Goal: Task Accomplishment & Management: Manage account settings

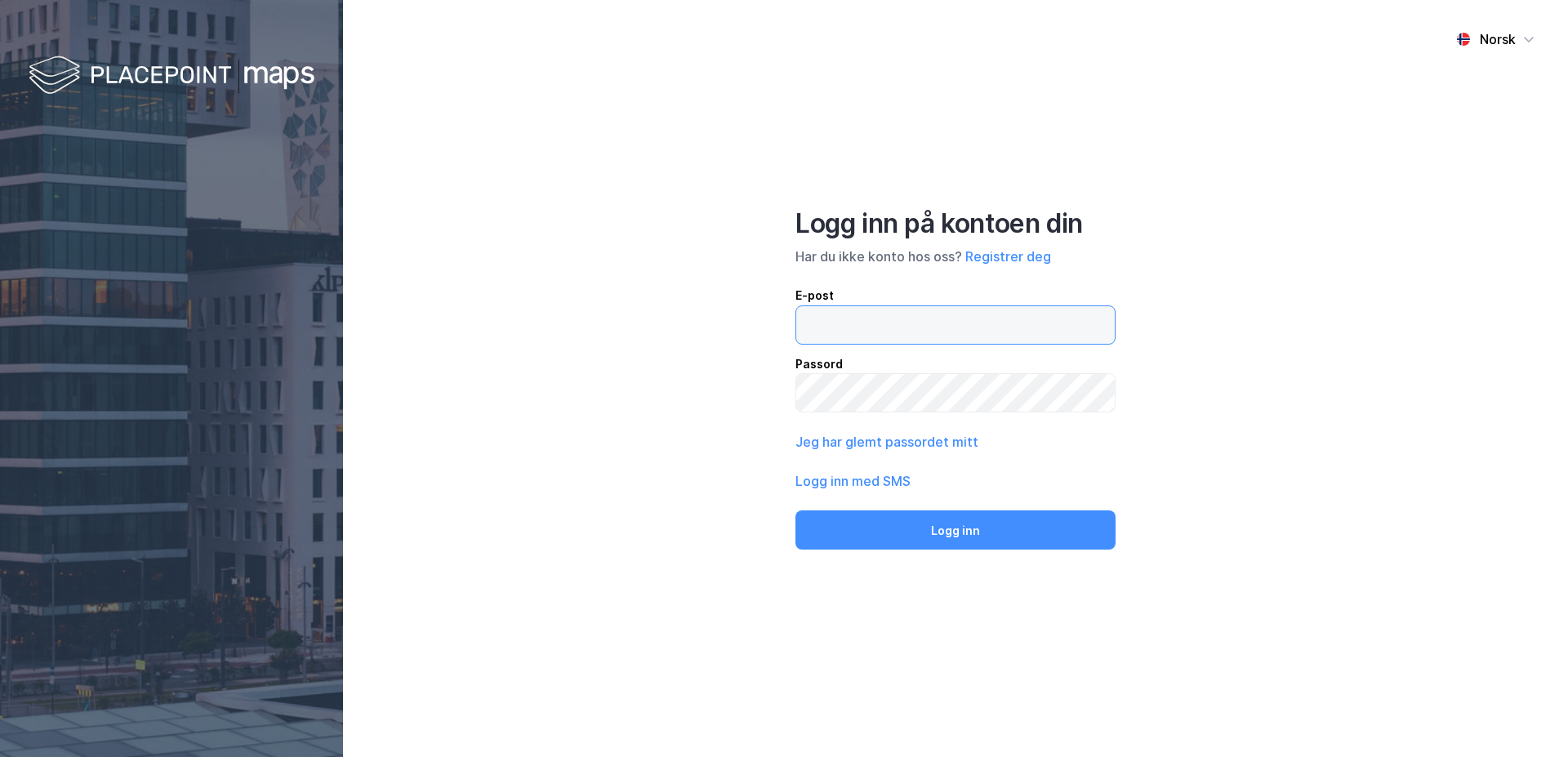
click at [905, 331] on input "email" at bounding box center [955, 325] width 318 height 38
click at [1226, 425] on div "Norsk Logg inn på kontoen din Har du ikke konto hos oss? Registrer deg E-post P…" at bounding box center [955, 378] width 1225 height 757
click at [878, 321] on input "email" at bounding box center [955, 325] width 318 height 38
type input "e"
type input "wajed@"
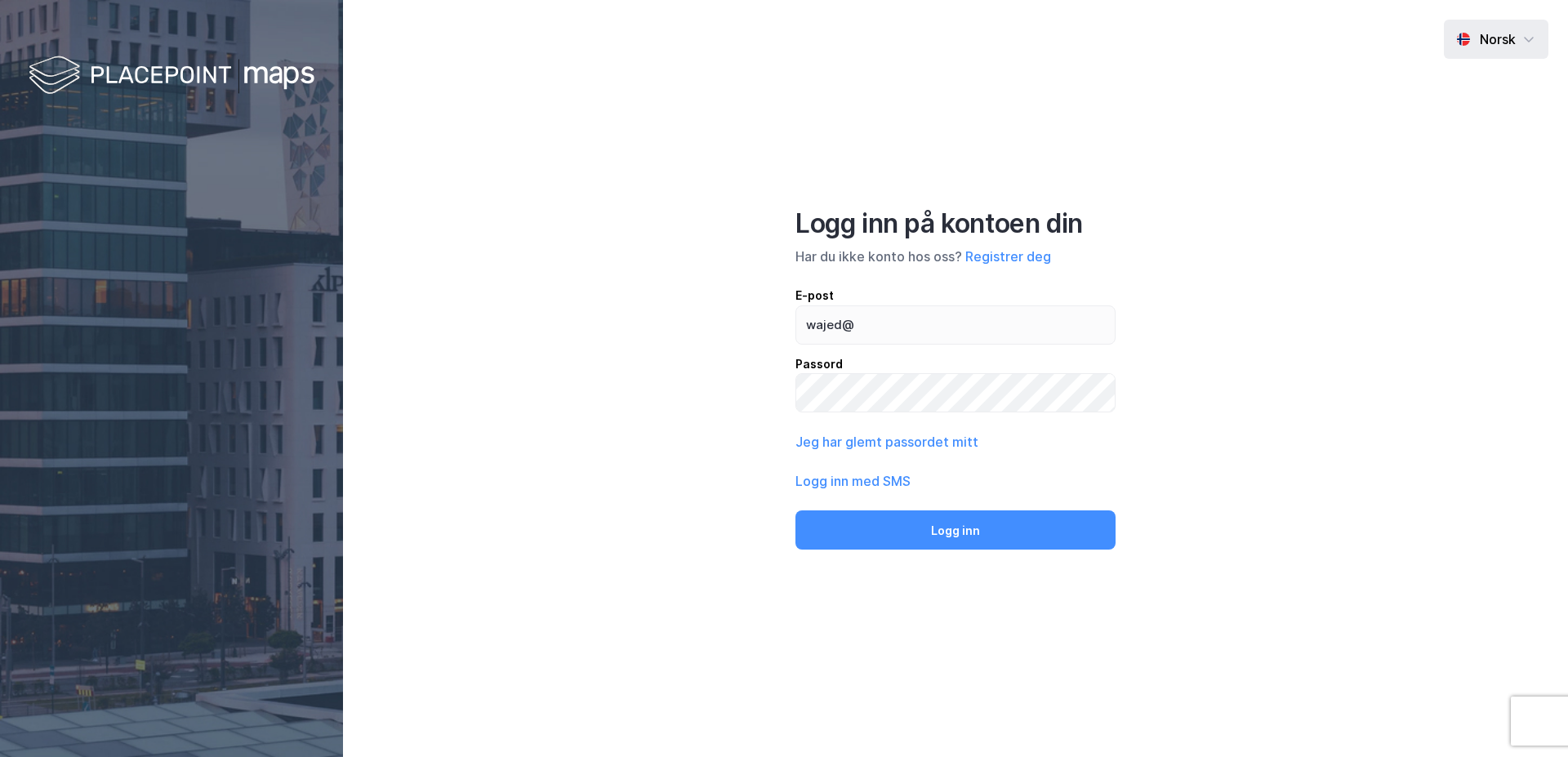
click at [1500, 44] on div "Norsk" at bounding box center [1497, 39] width 36 height 19
click at [1487, 87] on div "Engelsk" at bounding box center [1504, 81] width 49 height 19
